Goal: Find specific page/section: Find specific page/section

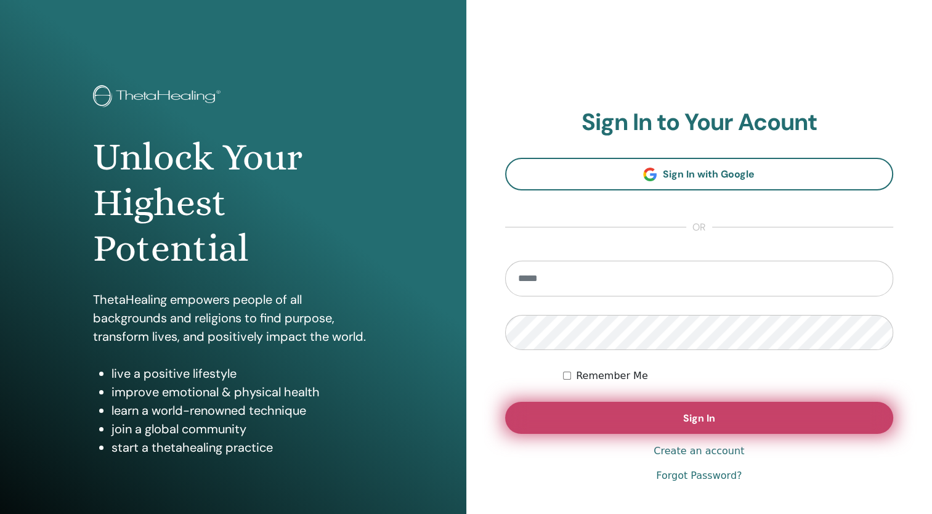
type input "**********"
click at [632, 425] on button "Sign In" at bounding box center [699, 418] width 389 height 32
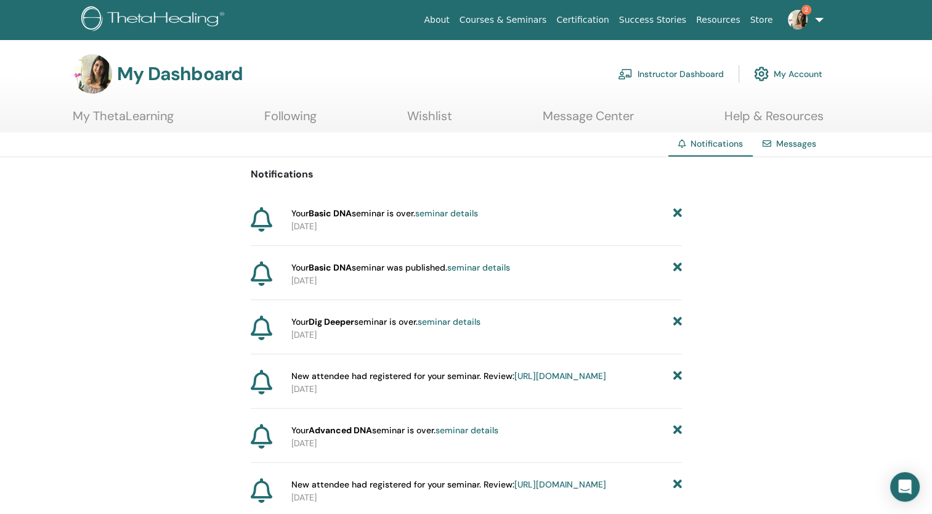
click at [707, 74] on link "Instructor Dashboard" at bounding box center [671, 73] width 106 height 27
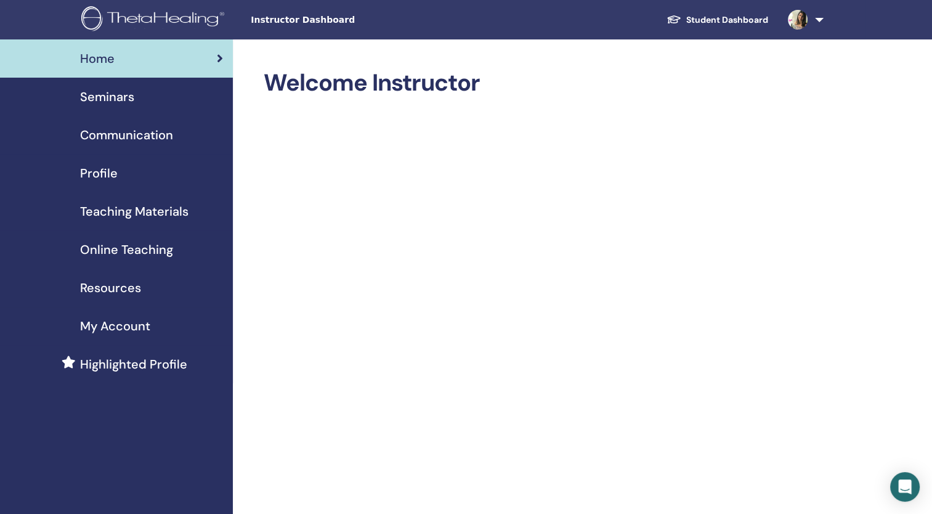
click at [124, 96] on span "Seminars" at bounding box center [107, 97] width 54 height 18
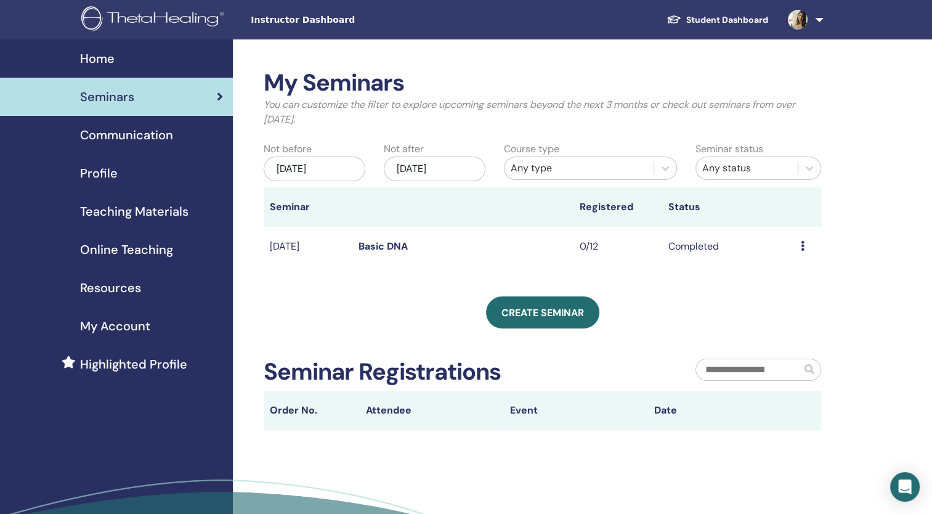
click at [344, 165] on div "May/22, 2025" at bounding box center [315, 169] width 102 height 25
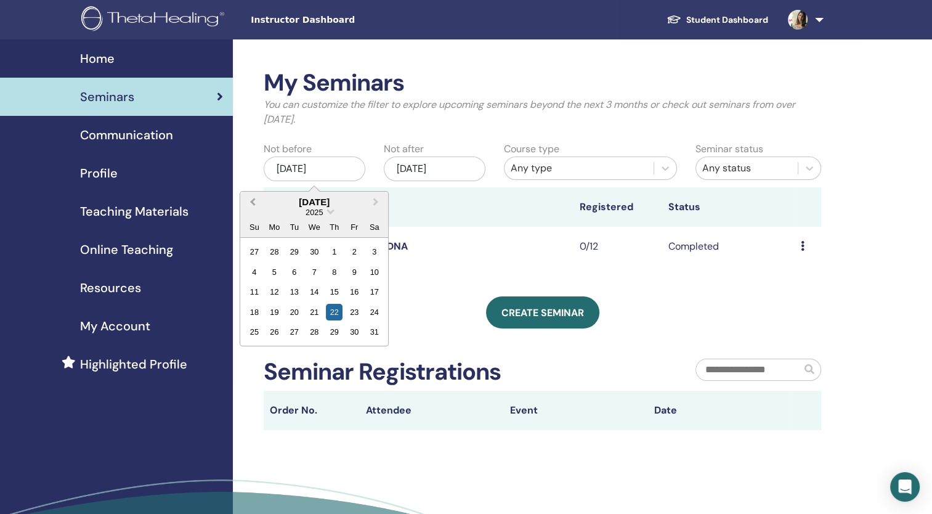
click at [248, 203] on button "Previous Month" at bounding box center [252, 203] width 20 height 20
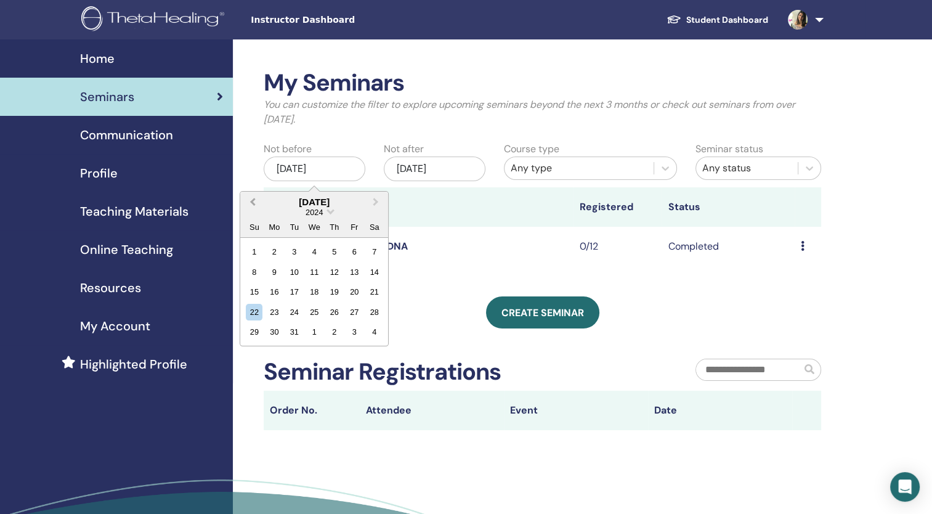
click at [248, 203] on button "Previous Month" at bounding box center [252, 203] width 20 height 20
click at [253, 250] on div "1" at bounding box center [254, 251] width 17 height 17
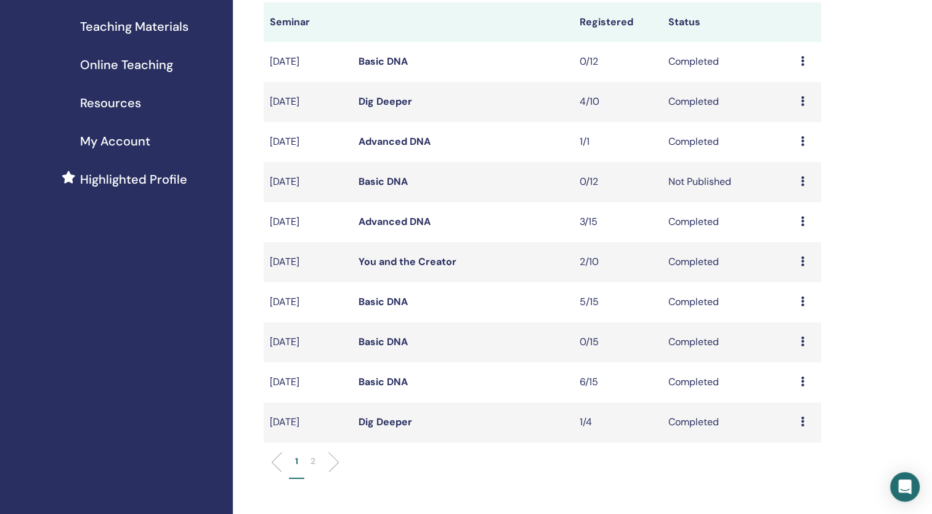
scroll to position [308, 0]
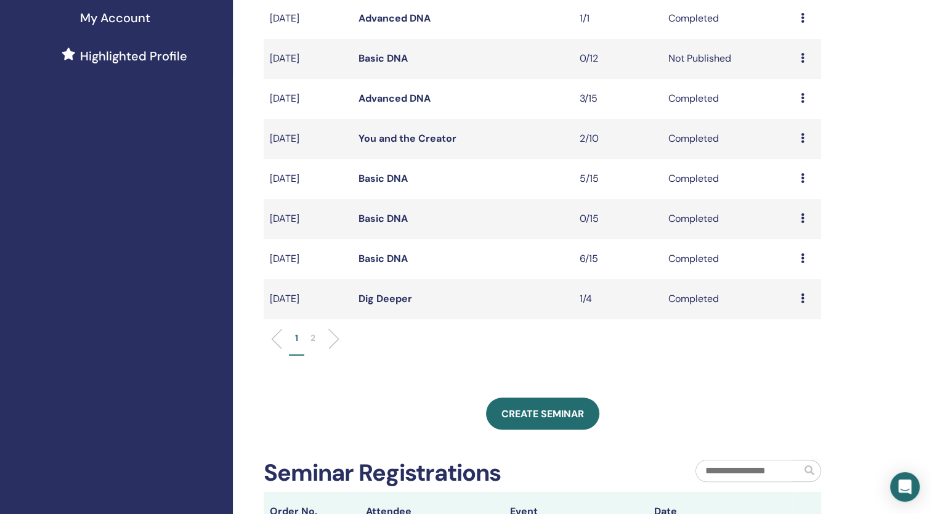
click at [399, 260] on link "Basic DNA" at bounding box center [383, 258] width 49 height 13
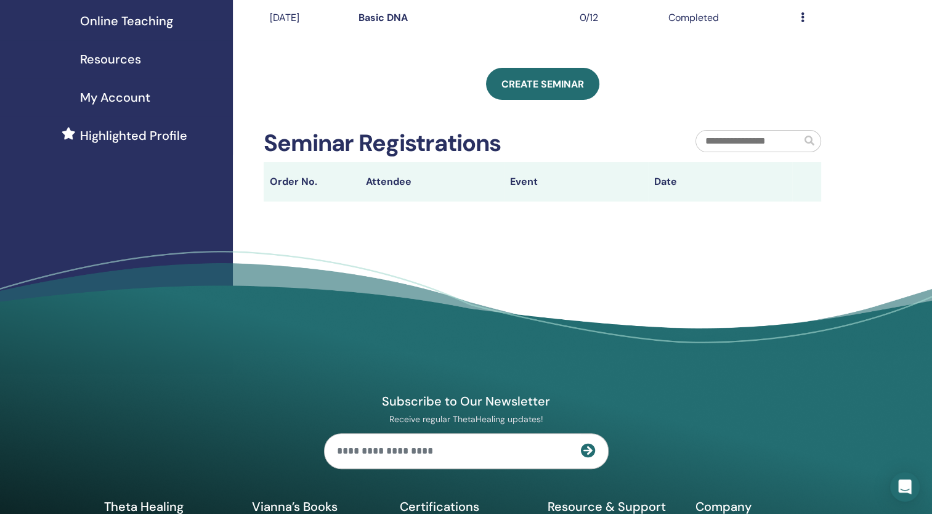
scroll to position [3, 0]
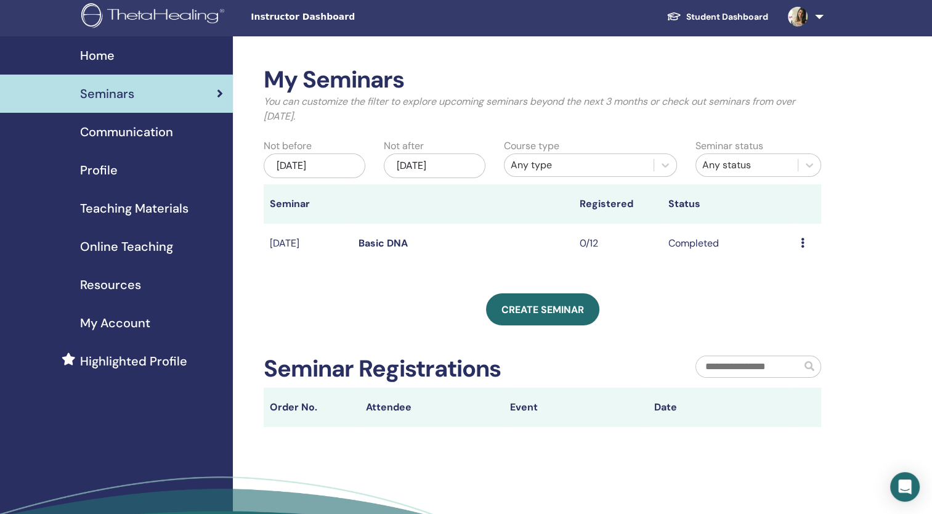
click at [316, 161] on div "[DATE]" at bounding box center [315, 165] width 102 height 25
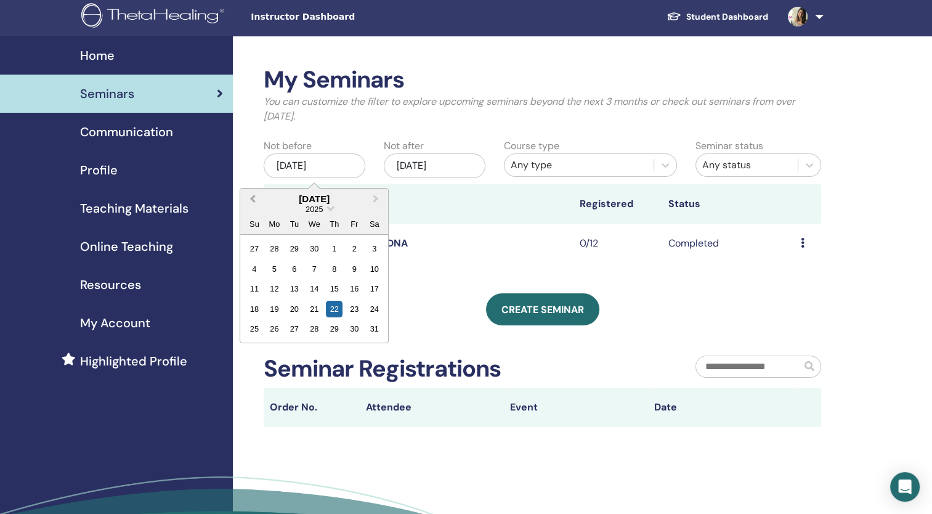
click at [245, 199] on button "Previous Month" at bounding box center [252, 200] width 20 height 20
click at [247, 198] on button "Previous Month" at bounding box center [252, 200] width 20 height 20
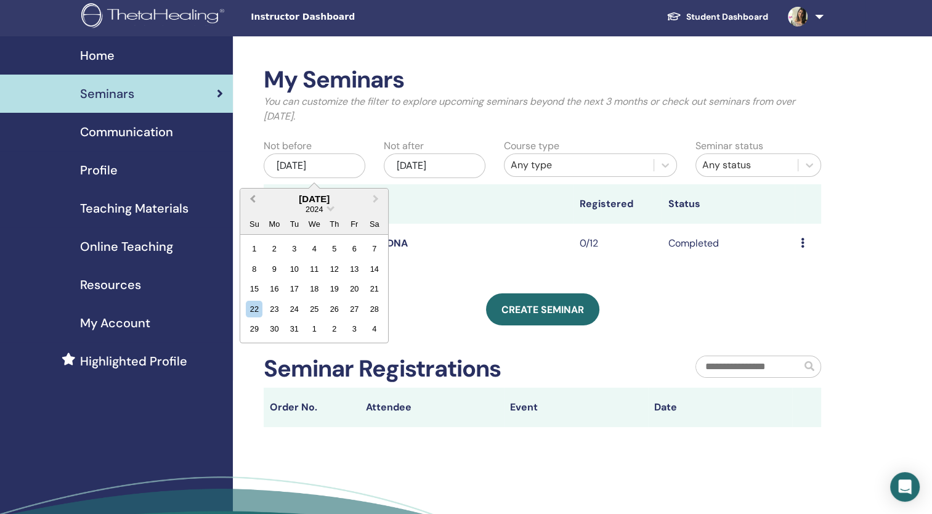
click at [247, 198] on button "Previous Month" at bounding box center [252, 200] width 20 height 20
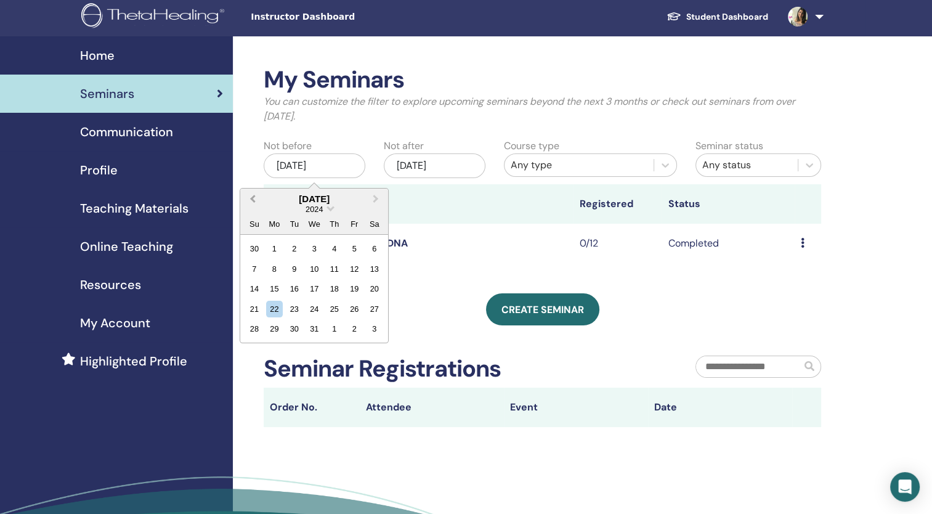
click at [247, 198] on button "Previous Month" at bounding box center [252, 200] width 20 height 20
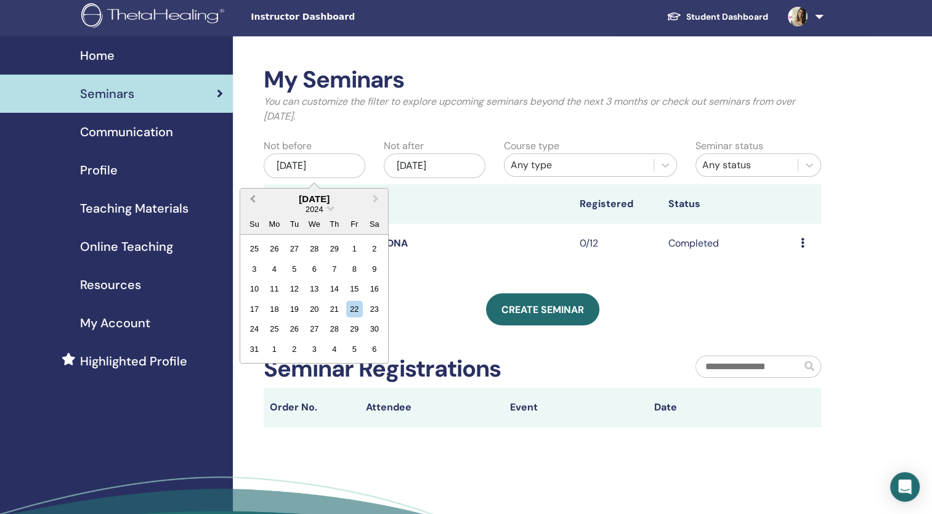
click at [247, 198] on button "Previous Month" at bounding box center [252, 200] width 20 height 20
click at [317, 250] on div "1" at bounding box center [314, 248] width 17 height 17
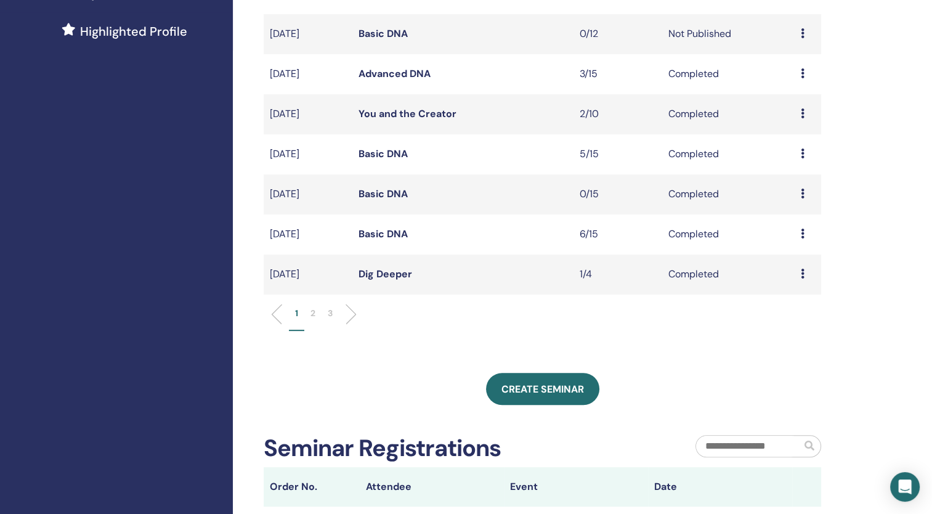
scroll to position [311, 0]
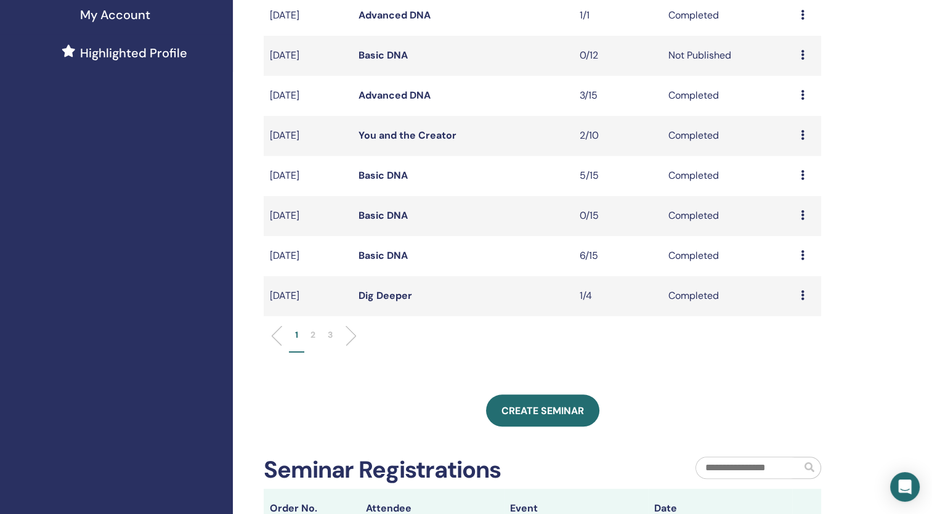
click at [328, 330] on p "3" at bounding box center [330, 334] width 5 height 13
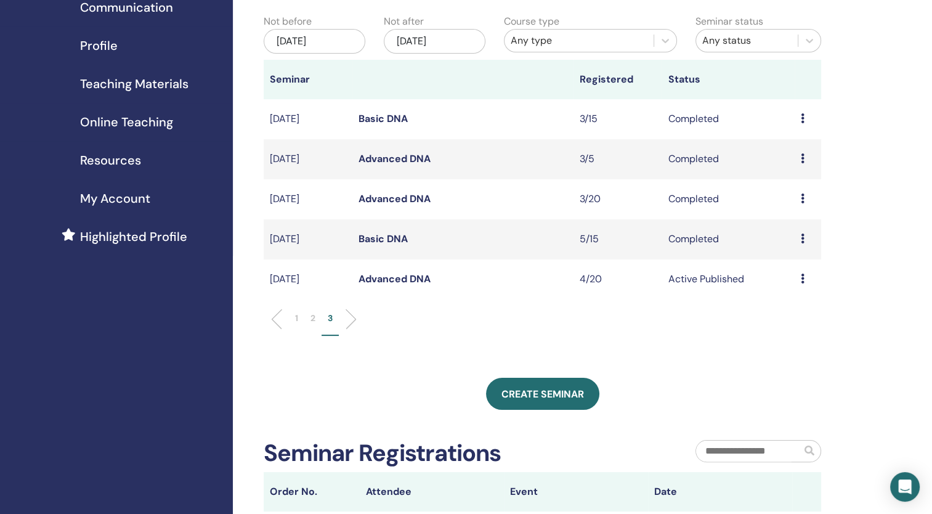
scroll to position [126, 0]
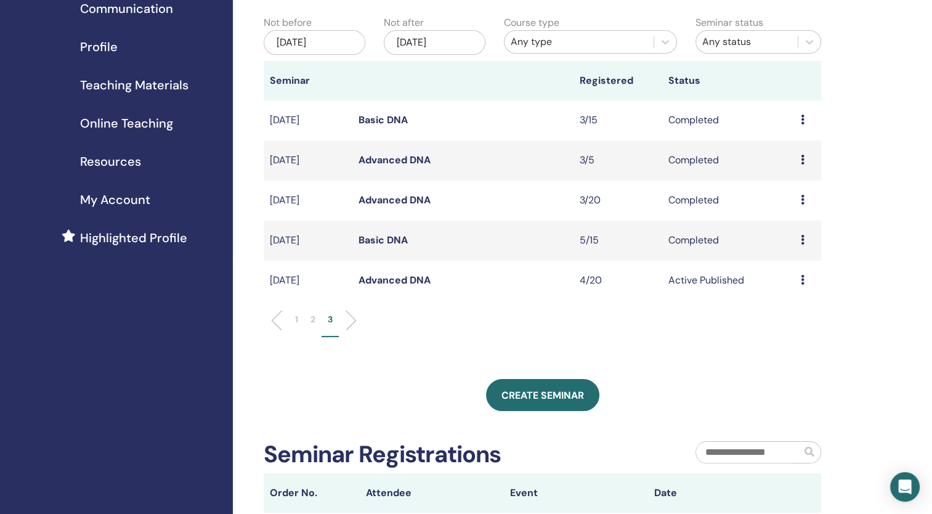
click at [311, 319] on p "2" at bounding box center [313, 319] width 5 height 13
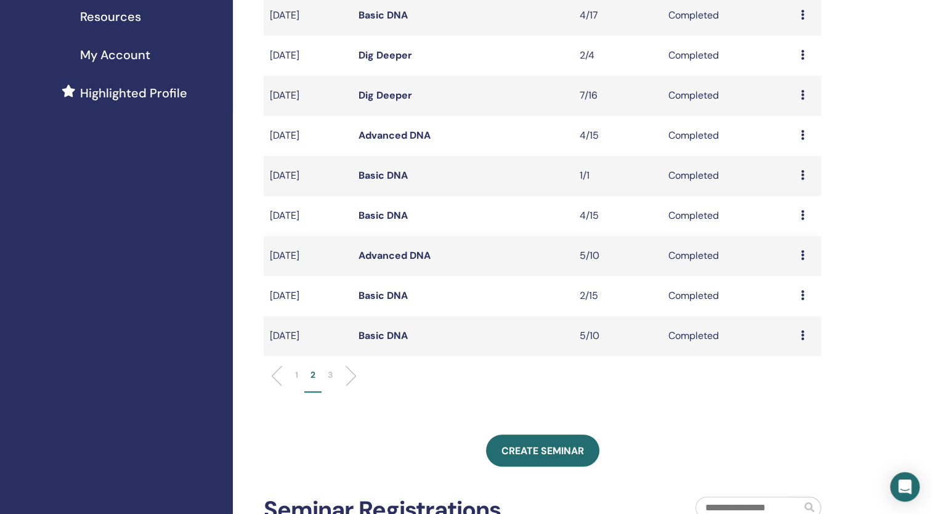
scroll to position [250, 0]
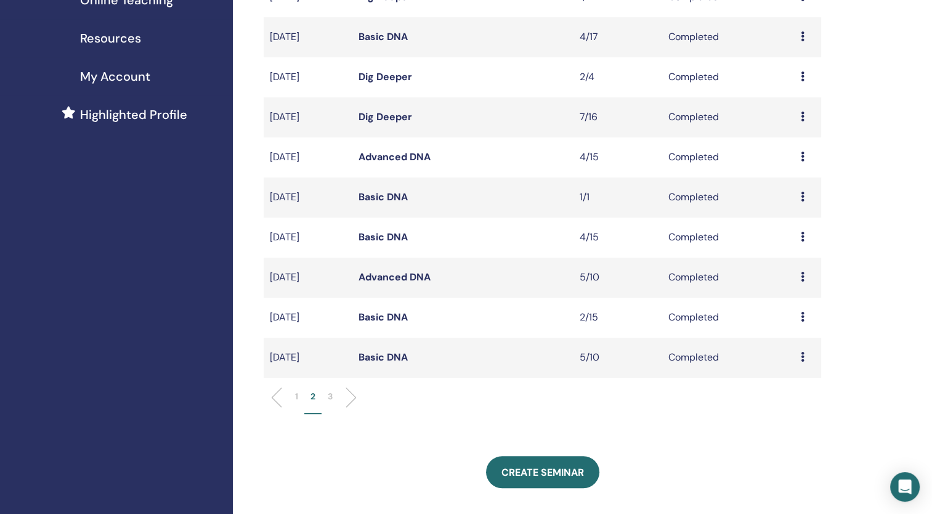
click at [372, 198] on link "Basic DNA" at bounding box center [383, 196] width 49 height 13
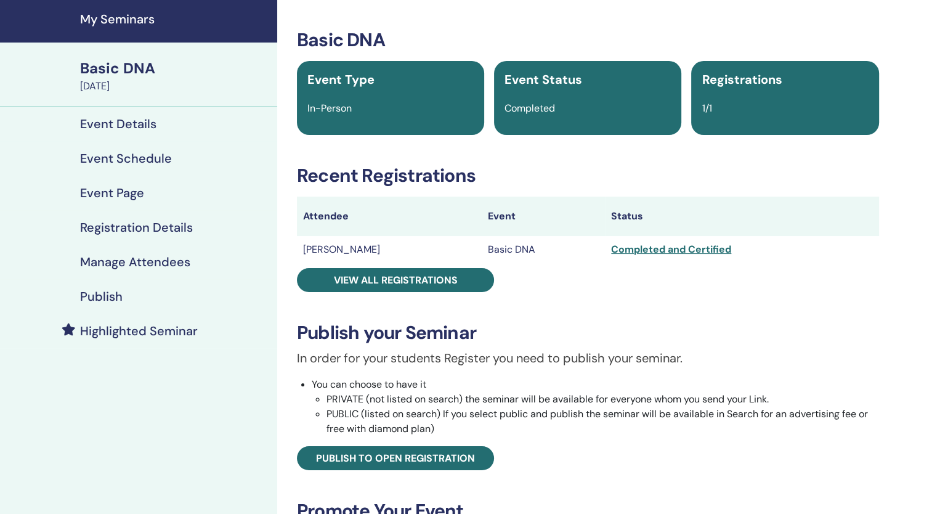
scroll to position [62, 0]
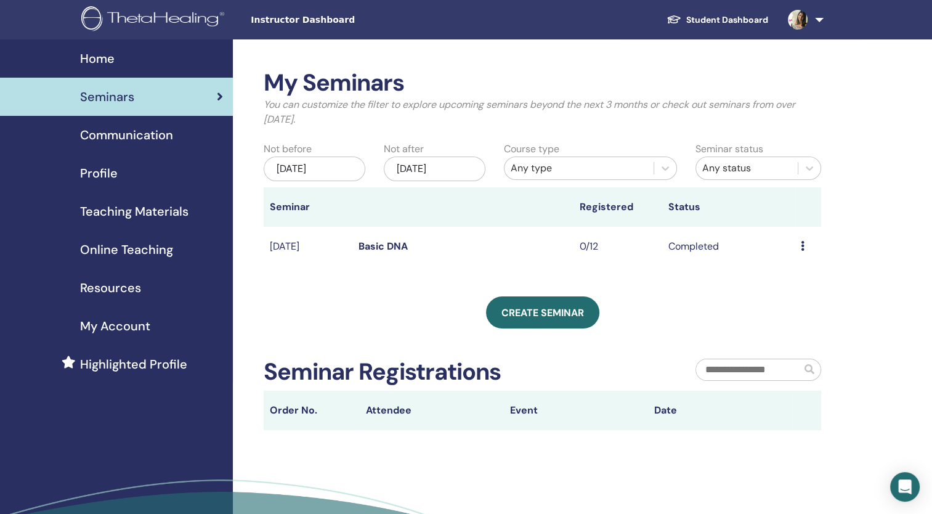
click at [321, 174] on div "May/22, 2025" at bounding box center [315, 169] width 102 height 25
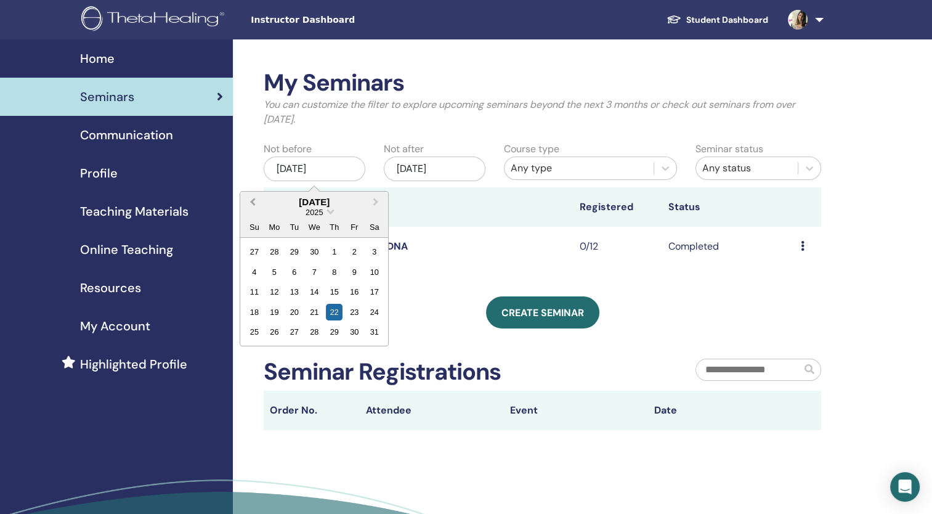
click at [250, 205] on button "Previous Month" at bounding box center [252, 203] width 20 height 20
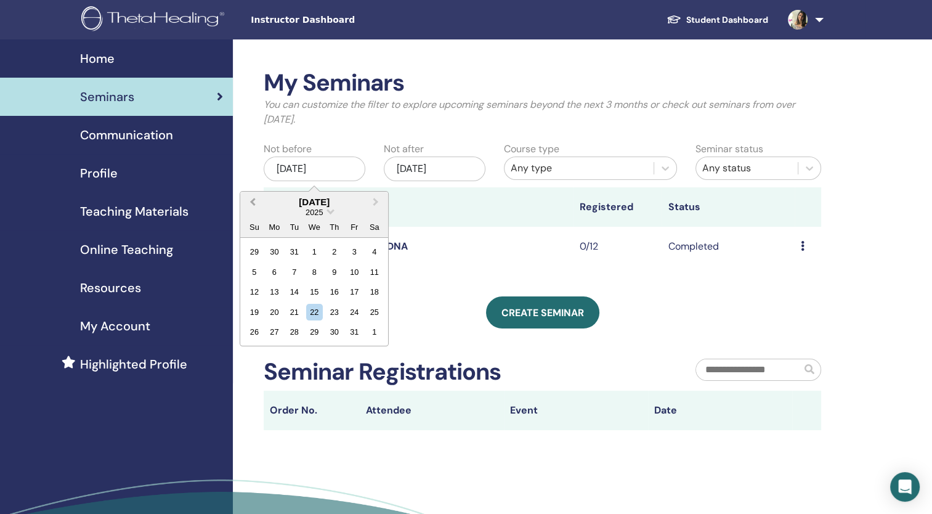
click at [250, 205] on button "Previous Month" at bounding box center [252, 203] width 20 height 20
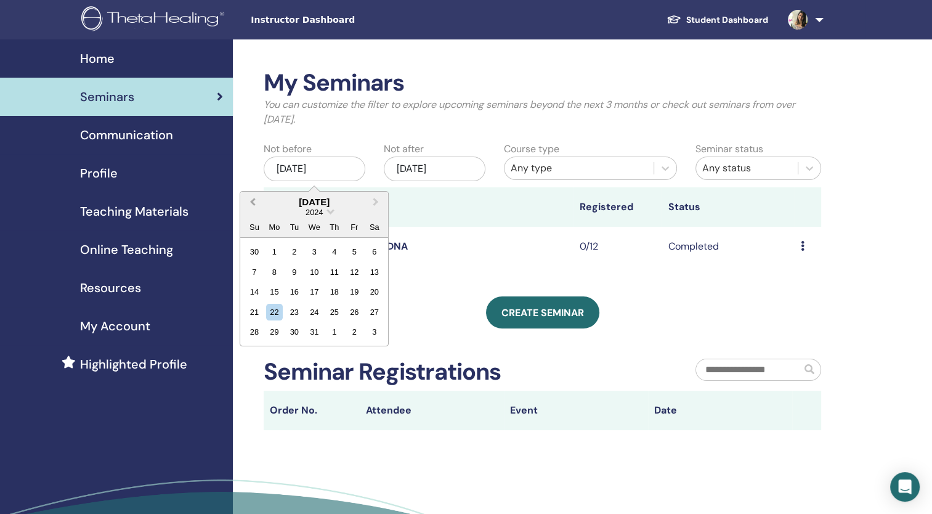
click at [250, 205] on button "Previous Month" at bounding box center [252, 203] width 20 height 20
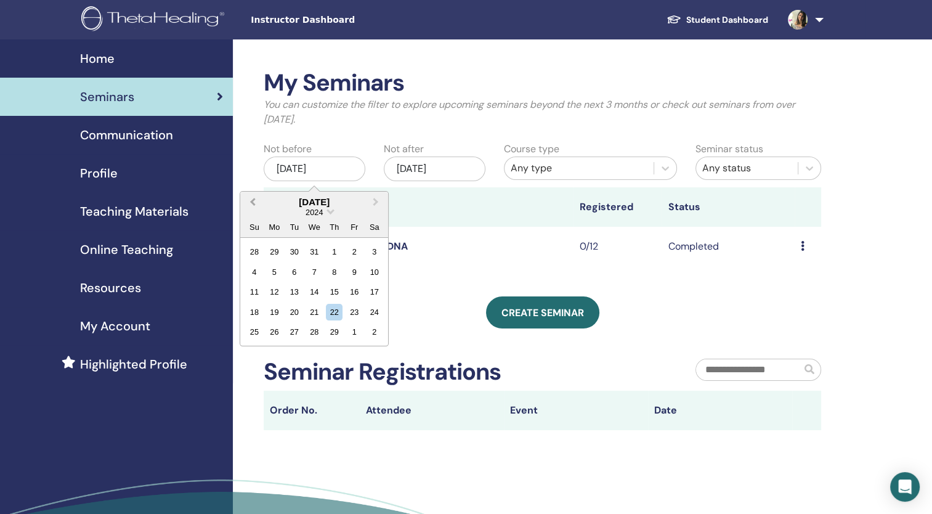
click at [250, 205] on button "Previous Month" at bounding box center [252, 203] width 20 height 20
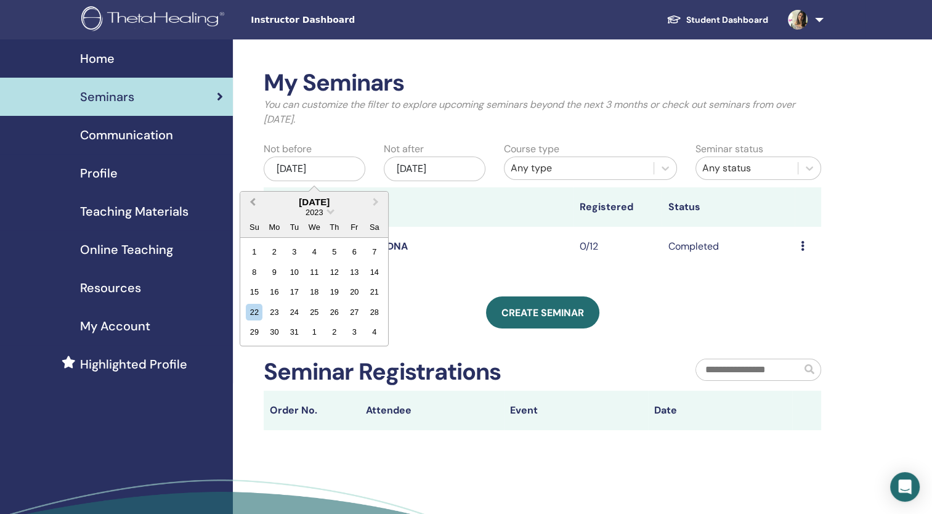
click at [250, 205] on button "Previous Month" at bounding box center [252, 203] width 20 height 20
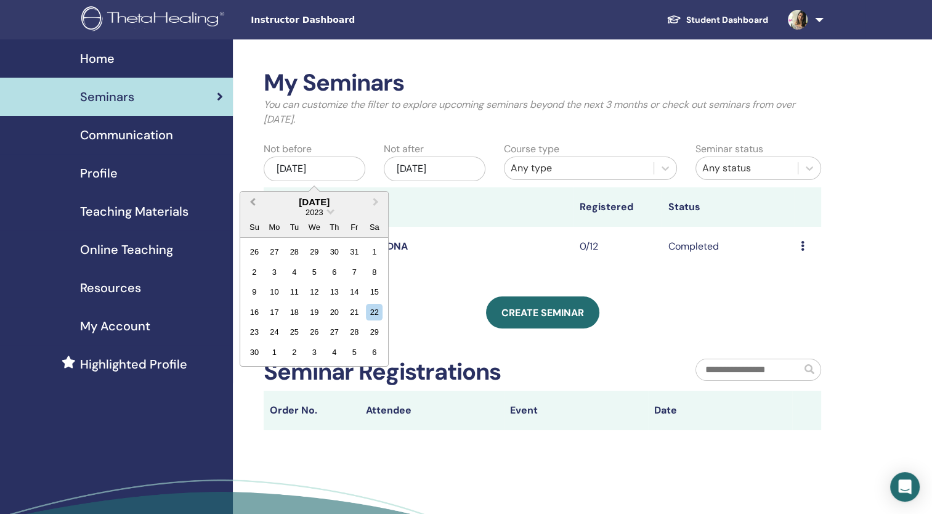
click at [250, 205] on button "Previous Month" at bounding box center [252, 203] width 20 height 20
click at [313, 251] on div "1" at bounding box center [314, 251] width 17 height 17
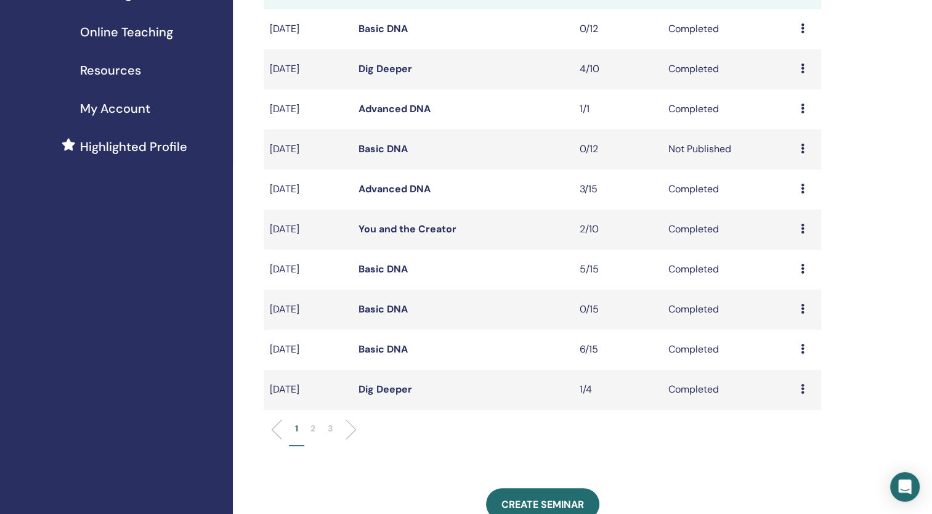
scroll to position [246, 0]
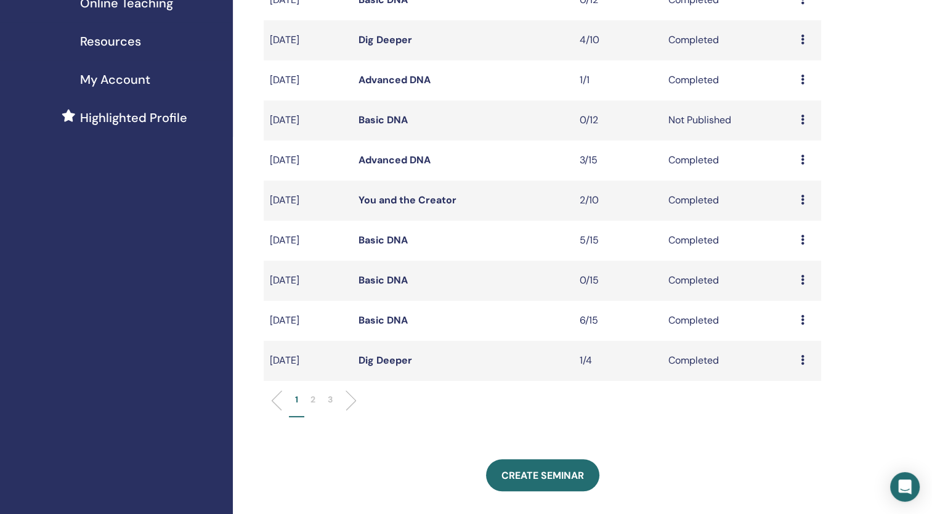
click at [332, 394] on p "3" at bounding box center [330, 399] width 5 height 13
click at [404, 241] on link "Basic DNA" at bounding box center [383, 240] width 49 height 13
